Goal: Information Seeking & Learning: Compare options

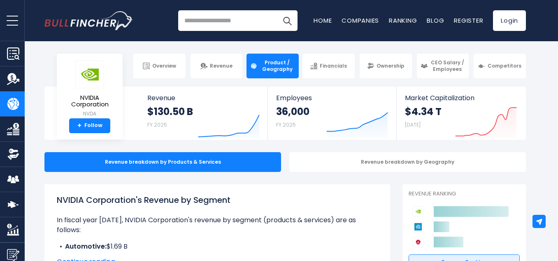
click at [258, 23] on input "search" at bounding box center [237, 20] width 119 height 21
type input "*"
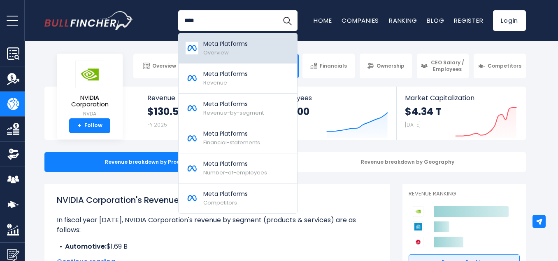
type input "****"
click at [233, 58] on link "Meta Platforms Overview" at bounding box center [238, 48] width 119 height 30
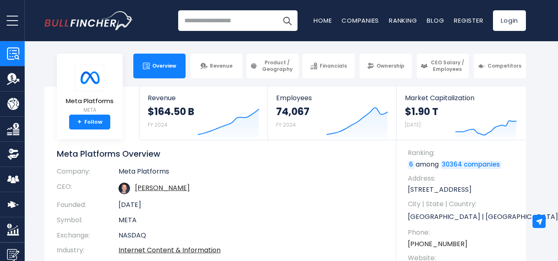
click at [5, 107] on link "Product / Geography" at bounding box center [12, 103] width 25 height 25
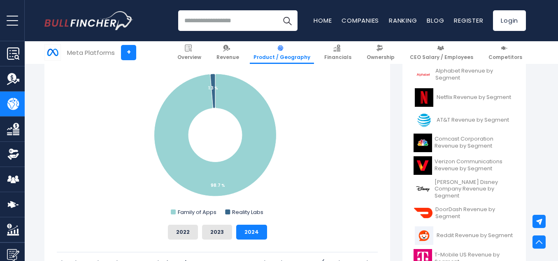
scroll to position [244, 0]
click at [440, 187] on span "Walt Disney Company Revenue by Segment" at bounding box center [475, 189] width 80 height 21
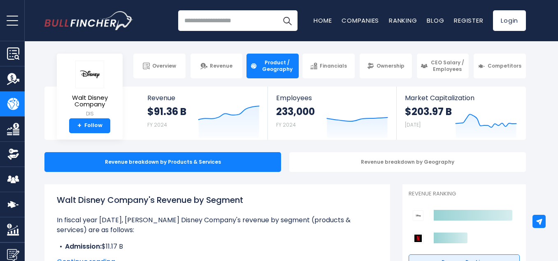
click at [254, 23] on input "search" at bounding box center [237, 20] width 119 height 21
type input "*"
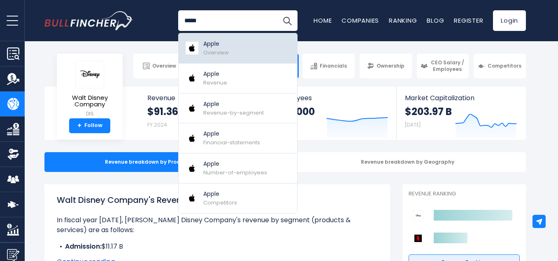
type input "*****"
click at [223, 49] on span "Overview" at bounding box center [216, 53] width 26 height 8
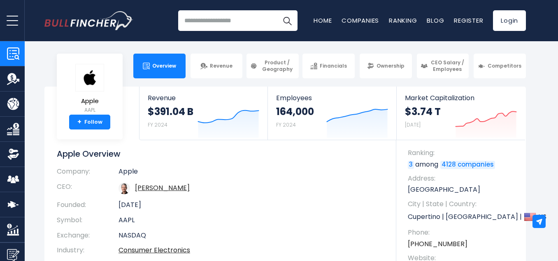
click at [4, 105] on link "Product / Geography" at bounding box center [12, 103] width 25 height 25
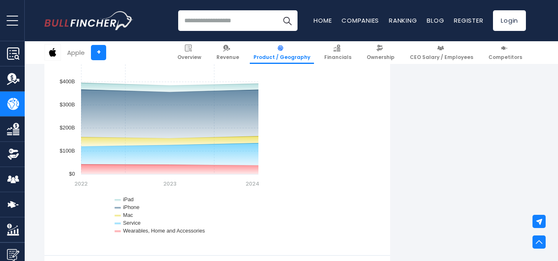
scroll to position [727, 0]
